Goal: Task Accomplishment & Management: Complete application form

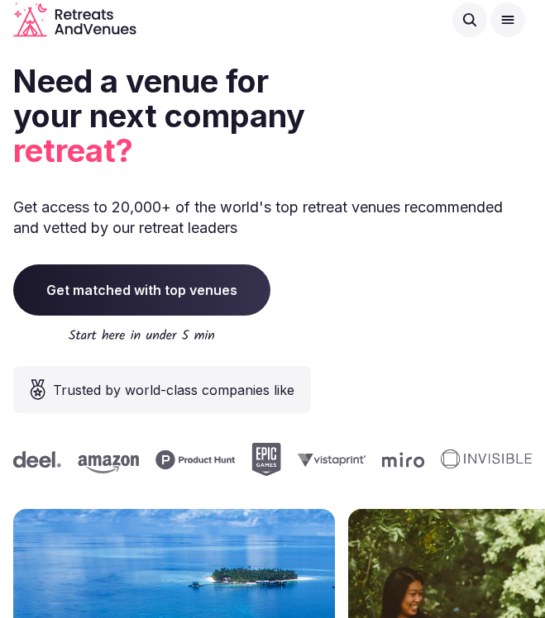
click at [497, 23] on button at bounding box center [507, 19] width 35 height 35
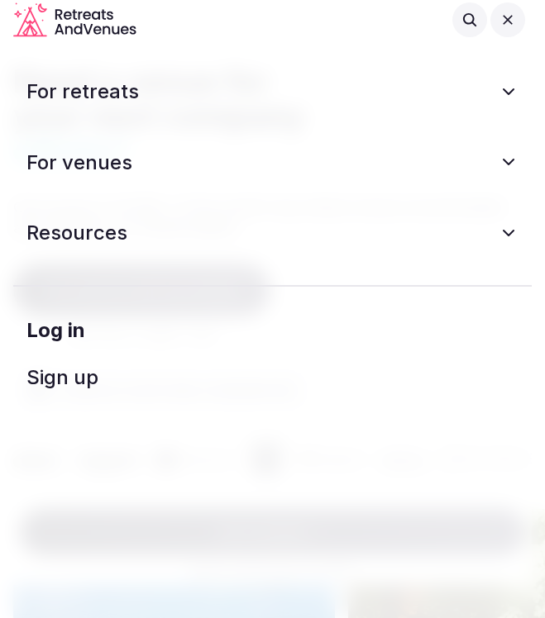
click at [508, 95] on icon at bounding box center [508, 92] width 20 height 20
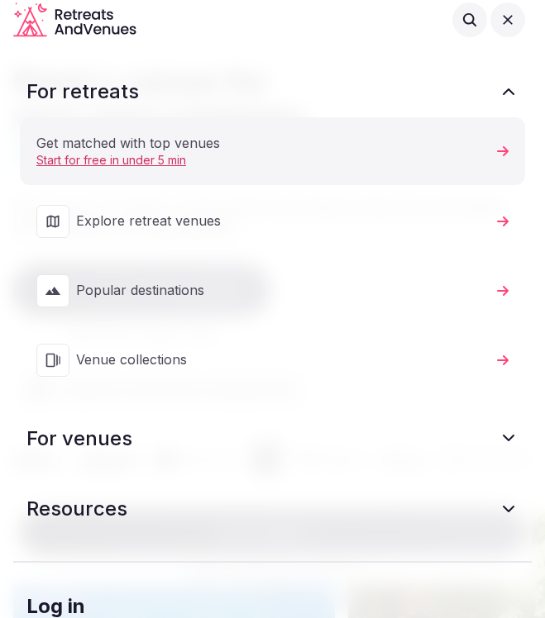
click at [508, 95] on button "For retreats" at bounding box center [272, 92] width 518 height 38
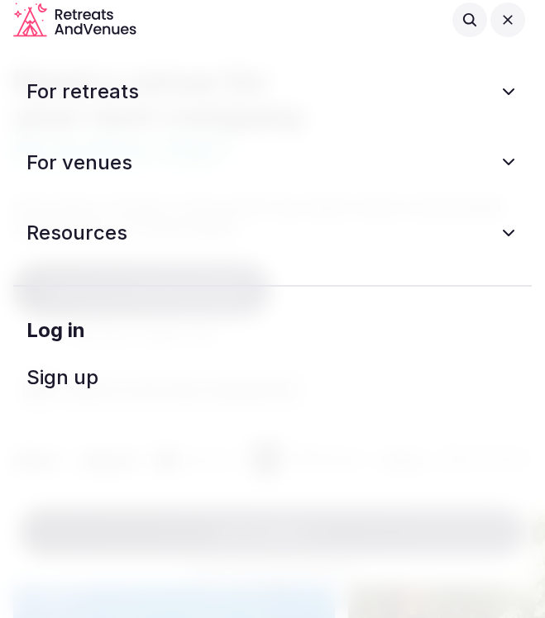
click at [513, 159] on icon at bounding box center [508, 161] width 10 height 5
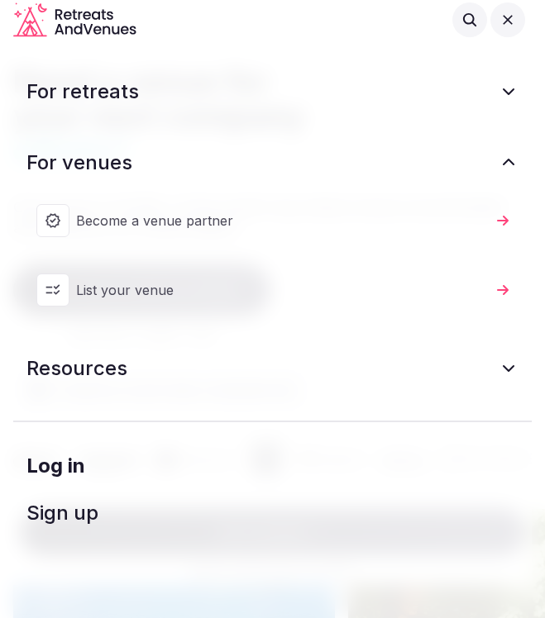
click at [262, 281] on span "List your venue" at bounding box center [283, 290] width 414 height 18
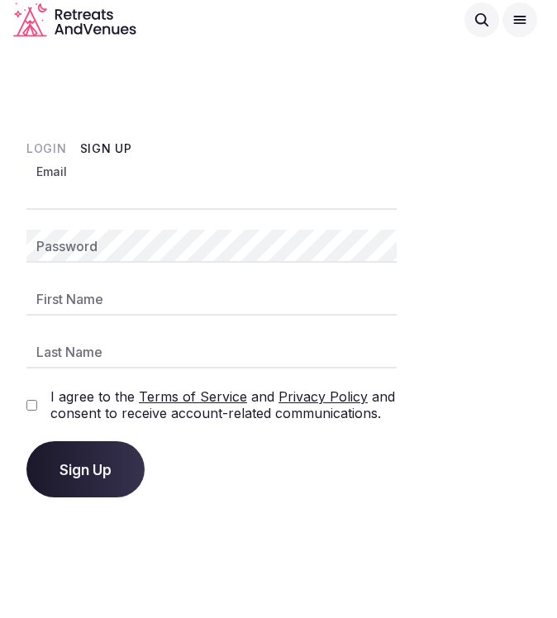
click at [258, 189] on input "Email" at bounding box center [211, 193] width 370 height 33
click at [105, 195] on input "Email" at bounding box center [211, 193] width 370 height 33
paste input "**********"
type input "**********"
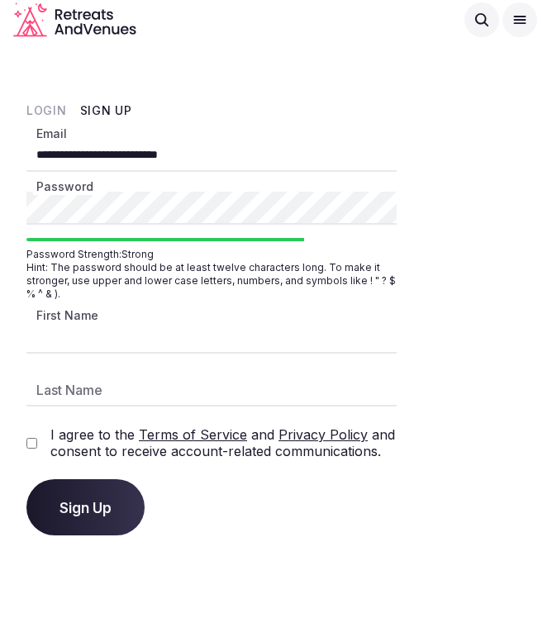
click at [119, 331] on input "First Name" at bounding box center [211, 337] width 370 height 33
type input "*****"
type input "***"
click at [78, 431] on label "I agree to the Terms of Service and Privacy Policy and consent to receive accou…" at bounding box center [223, 442] width 346 height 33
click at [98, 510] on span "Sign Up" at bounding box center [85, 507] width 52 height 17
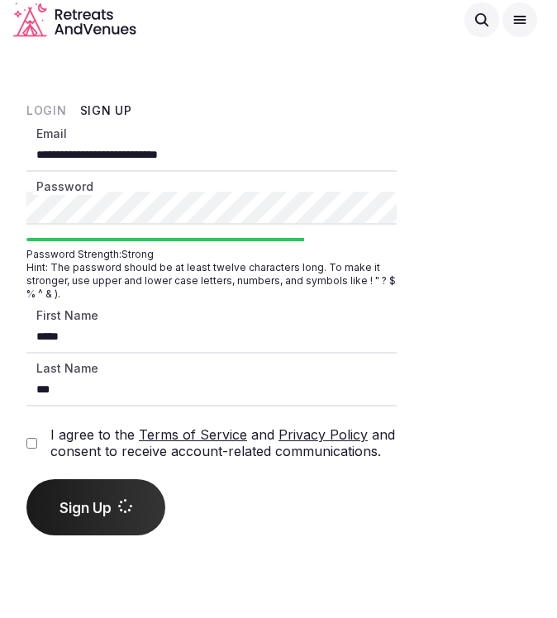
click at [79, 433] on label "I agree to the Terms of Service and Privacy Policy and consent to receive accou…" at bounding box center [223, 442] width 346 height 33
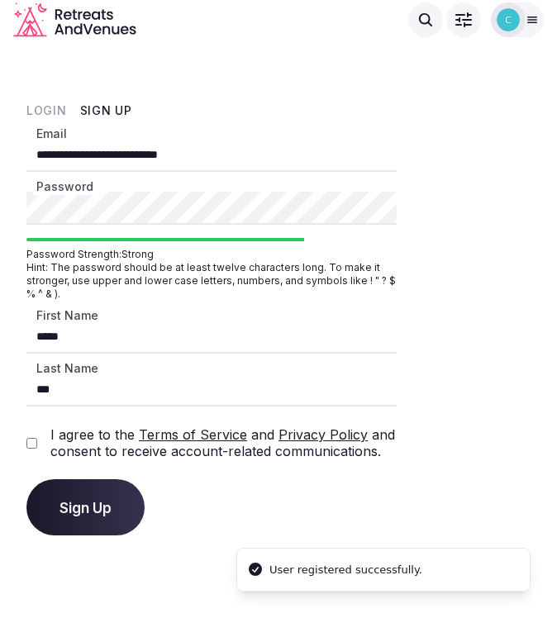
click at [73, 445] on label "I agree to the Terms of Service and Privacy Policy and consent to receive accou…" at bounding box center [223, 442] width 346 height 33
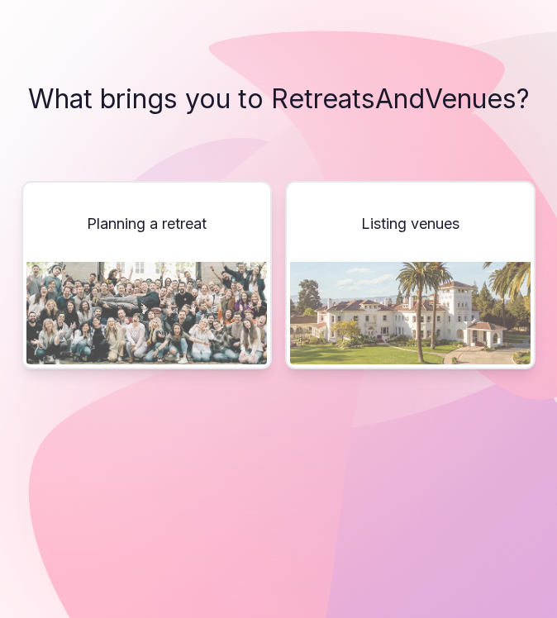
click at [350, 222] on div "Listing venues" at bounding box center [410, 275] width 250 height 188
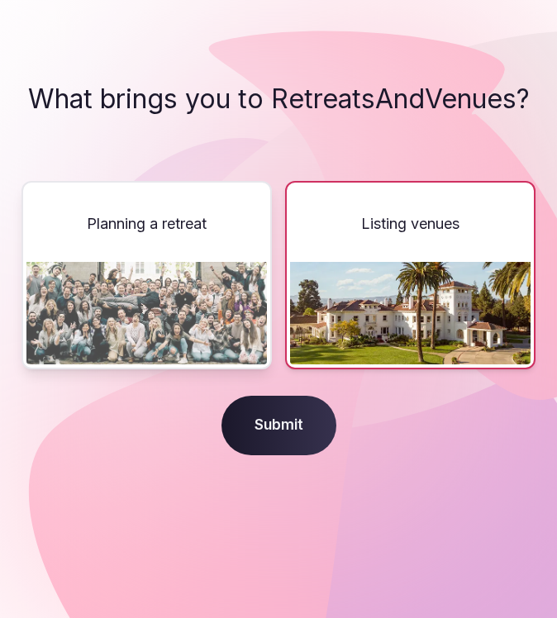
click at [307, 413] on span "Submit" at bounding box center [278, 425] width 115 height 59
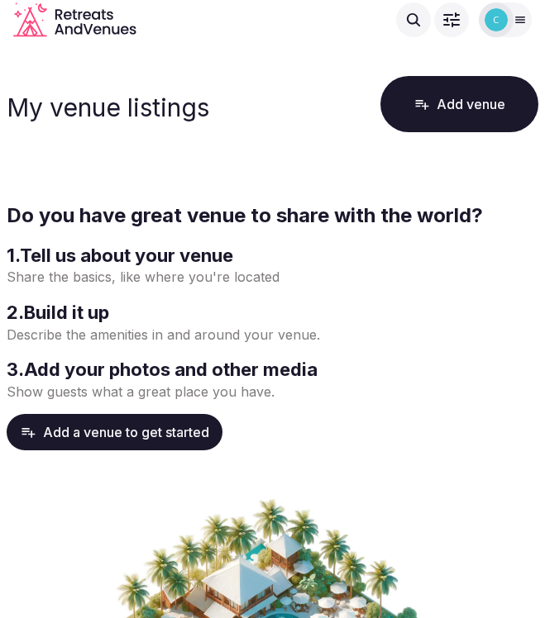
click at [517, 10] on div at bounding box center [504, 19] width 53 height 35
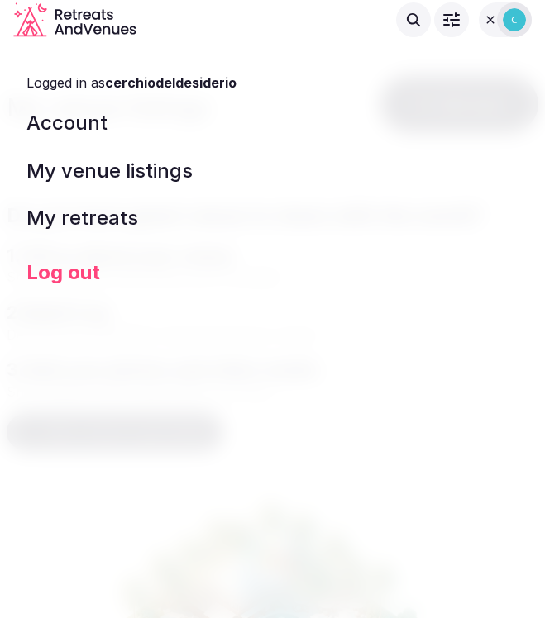
click at [189, 122] on link "Account" at bounding box center [272, 123] width 518 height 48
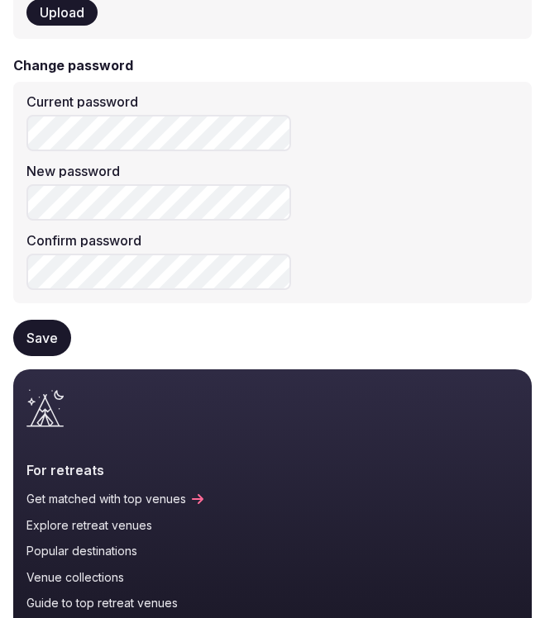
scroll to position [496, 0]
